Goal: Information Seeking & Learning: Check status

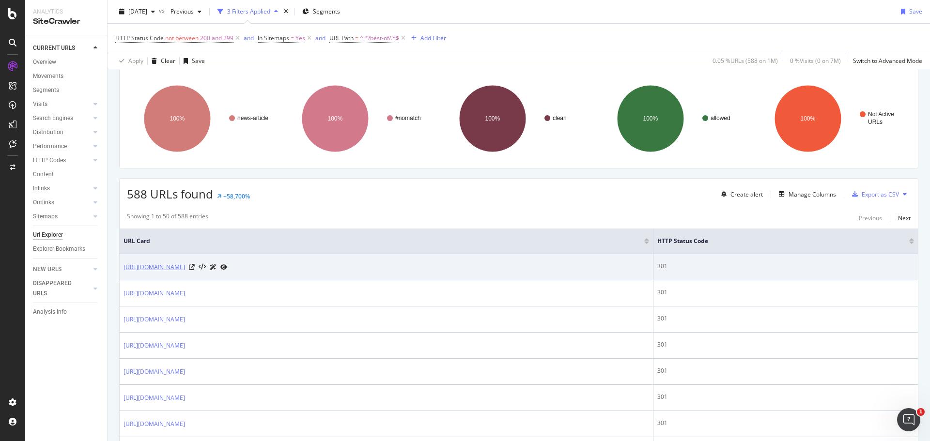
scroll to position [48, 0]
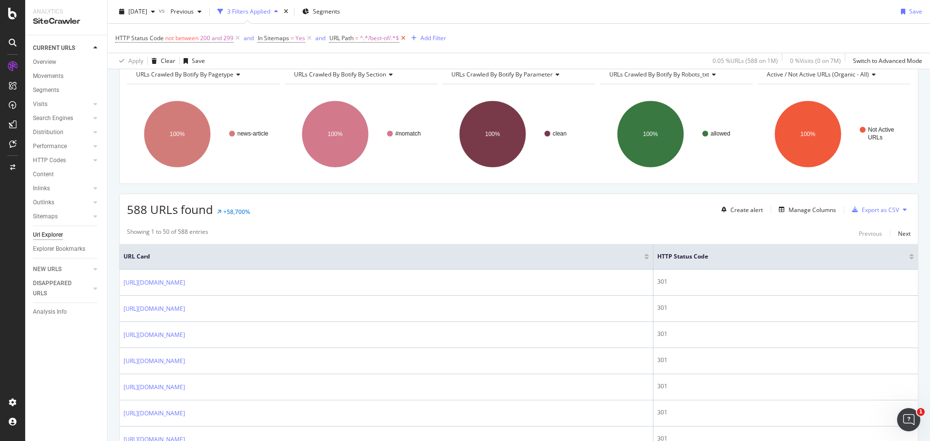
click at [403, 39] on icon at bounding box center [403, 38] width 8 height 10
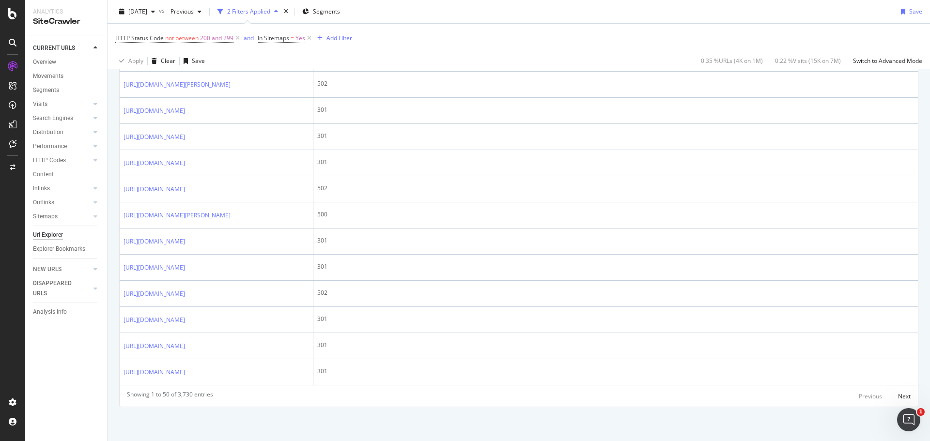
scroll to position [1453, 0]
